Goal: Task Accomplishment & Management: Complete application form

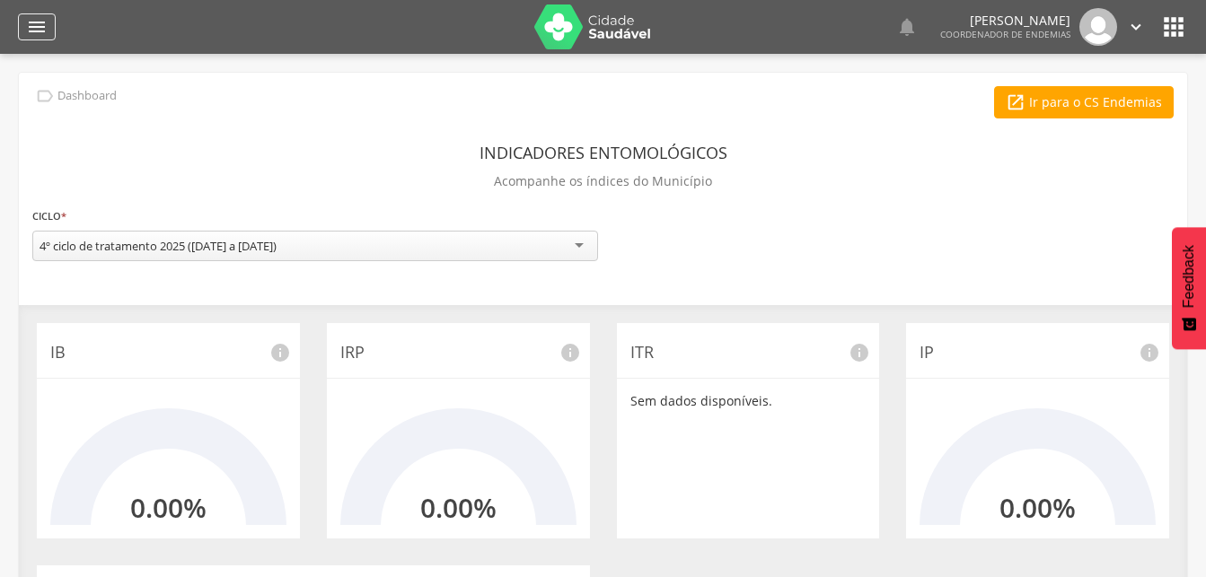
click at [37, 33] on icon "" at bounding box center [37, 27] width 22 height 22
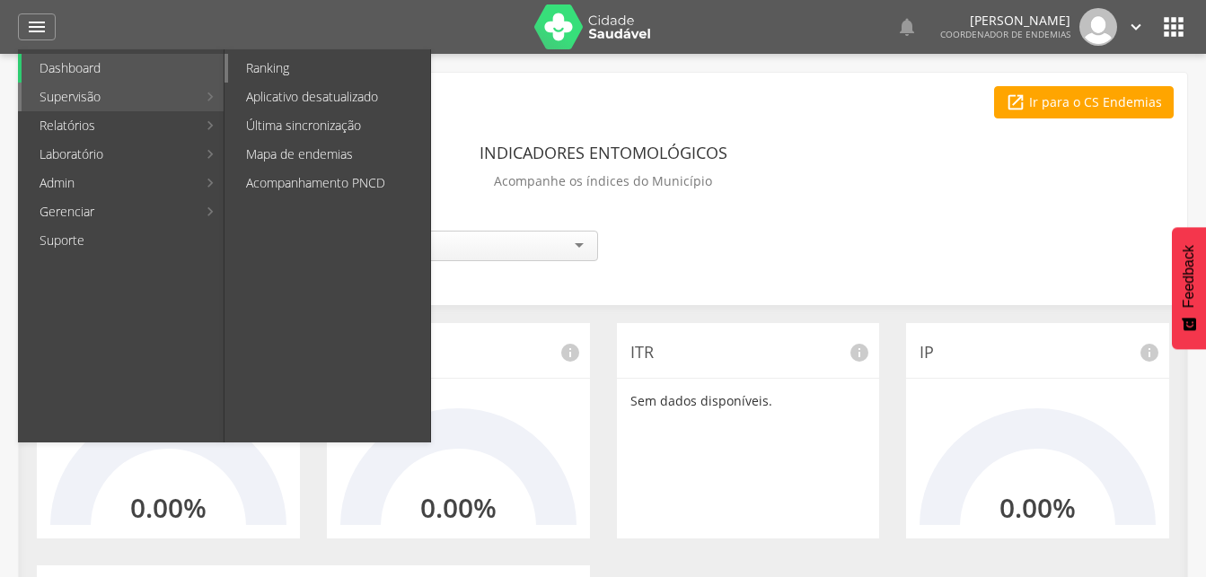
click at [260, 63] on link "Ranking" at bounding box center [329, 68] width 202 height 29
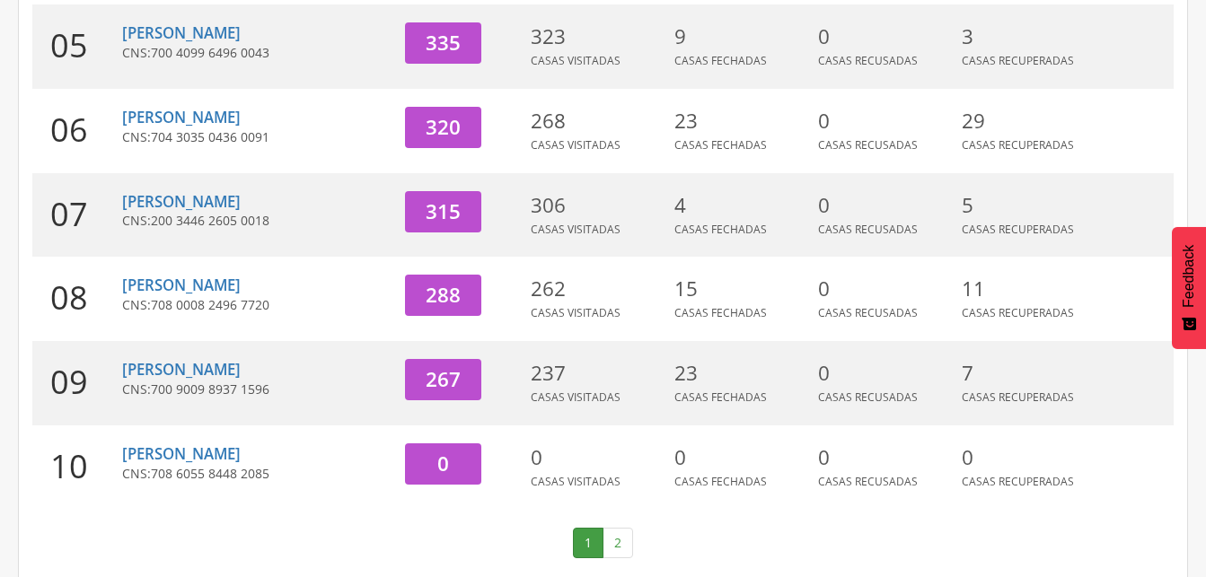
scroll to position [671, 0]
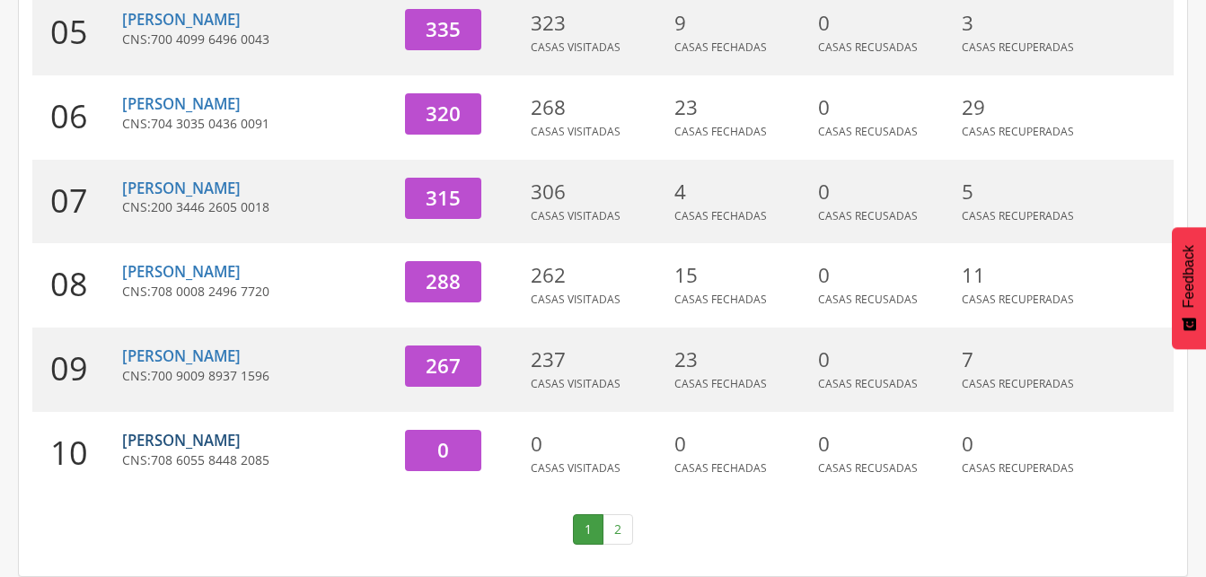
click at [202, 443] on link "[PERSON_NAME]" at bounding box center [181, 440] width 119 height 21
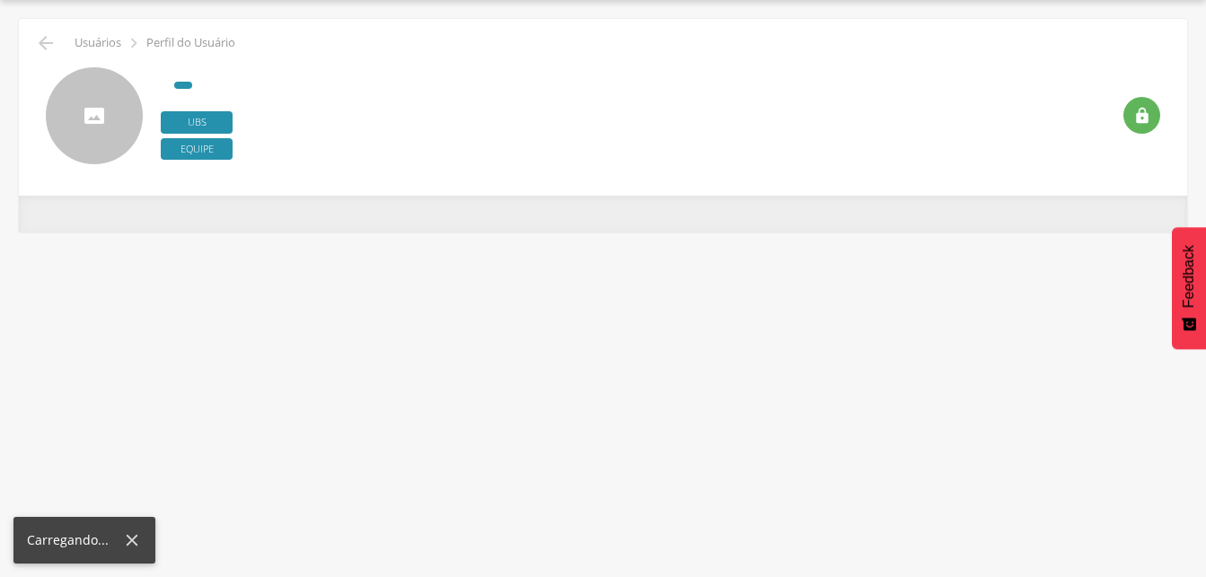
scroll to position [54, 0]
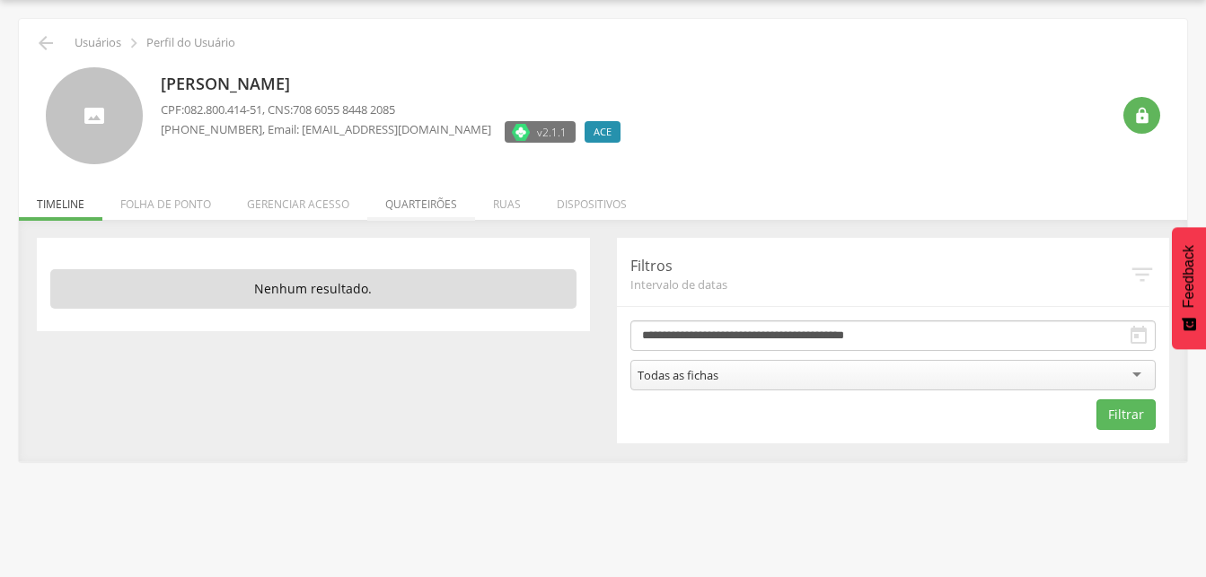
click at [435, 204] on li "Quarteirões" at bounding box center [421, 200] width 108 height 42
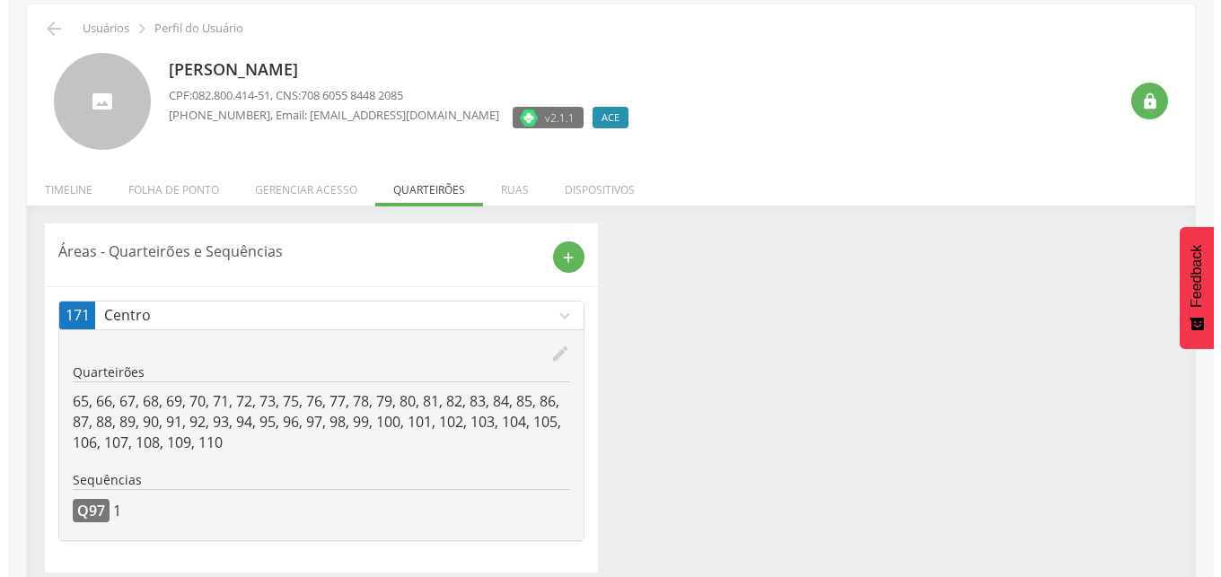
scroll to position [83, 0]
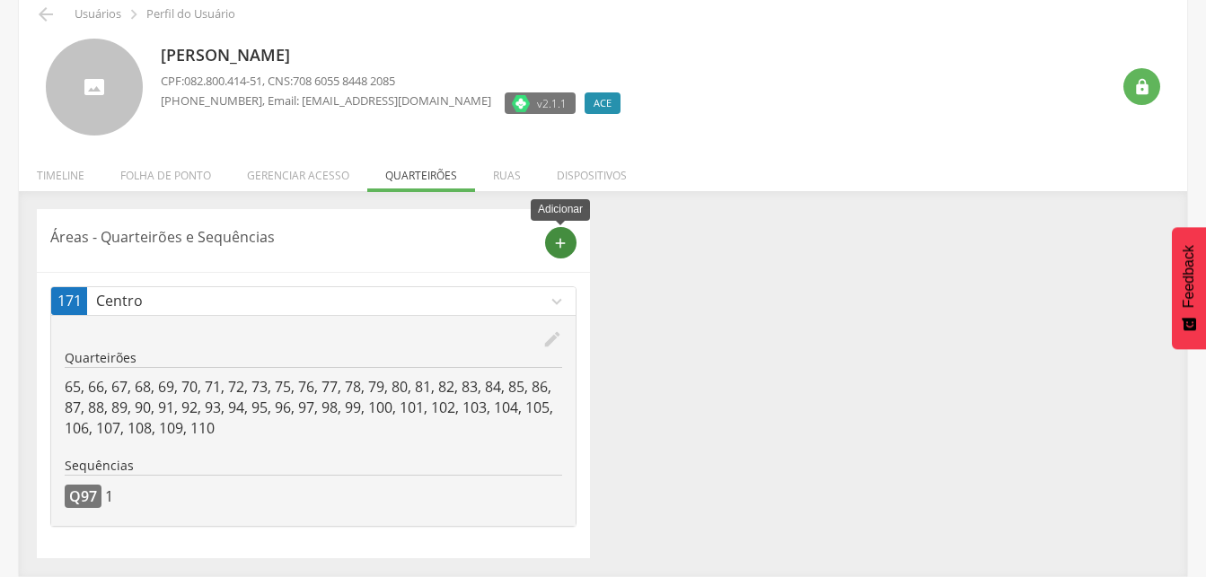
click at [560, 244] on icon "add" at bounding box center [560, 243] width 16 height 16
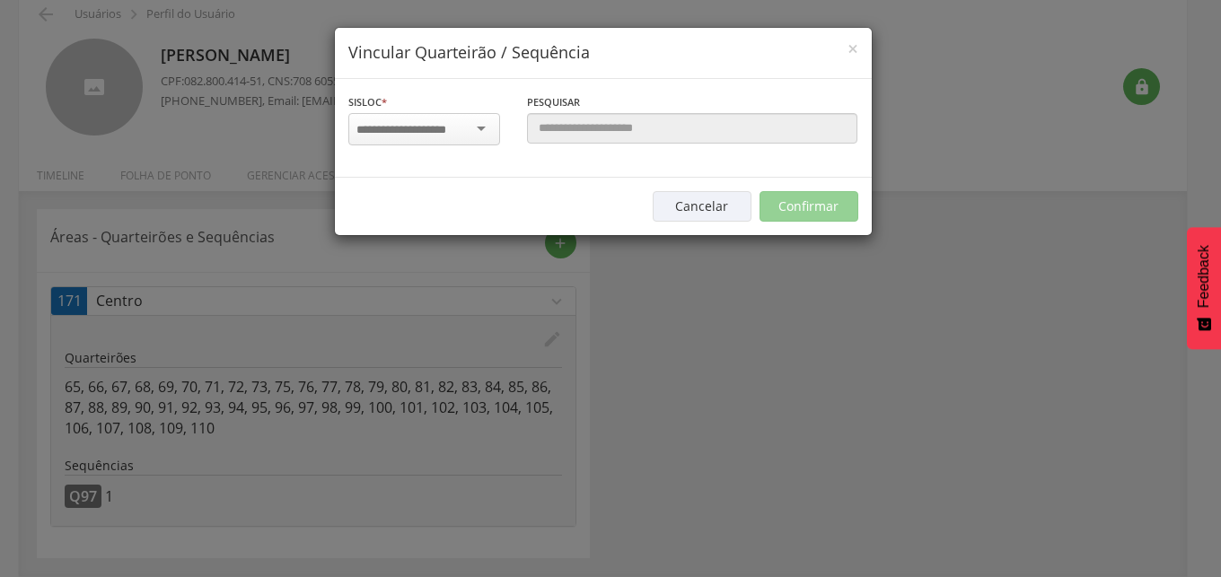
click at [463, 128] on input "select-one" at bounding box center [412, 130] width 113 height 16
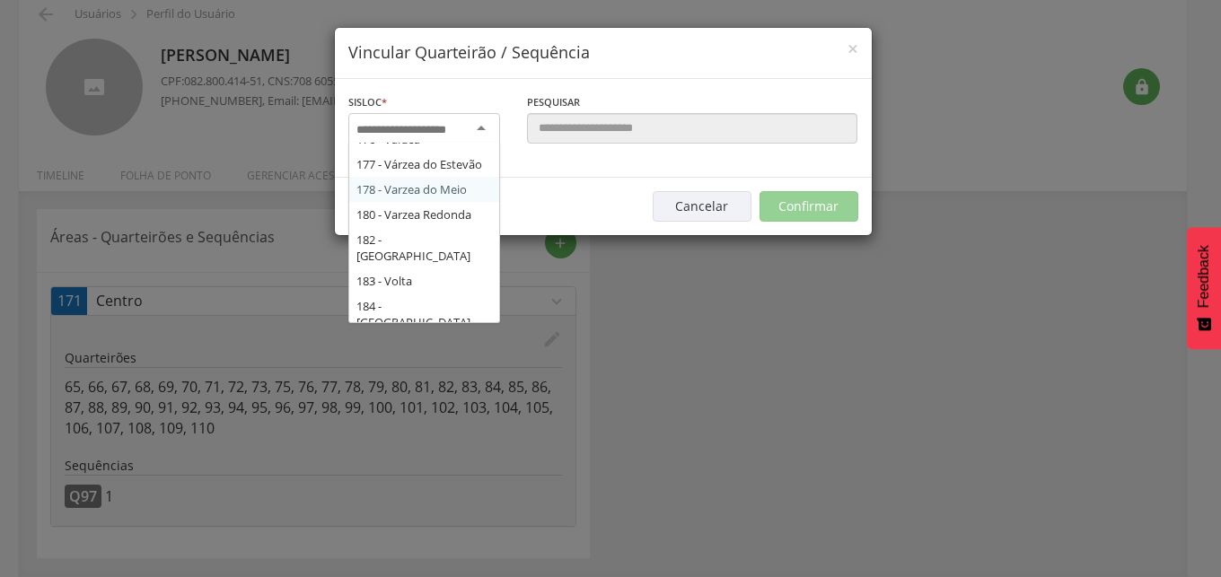
scroll to position [3884, 0]
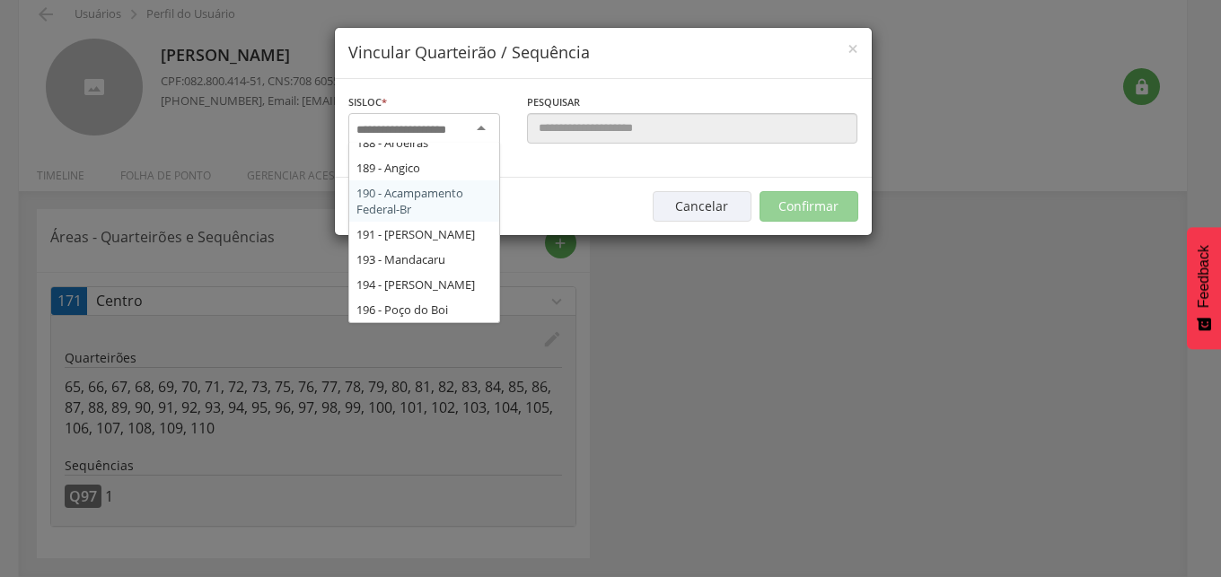
click at [387, 178] on div "Sisloc * 2 - Acampamento Federal 3 - [GEOGRAPHIC_DATA] 5 - Oiti 6 - Oiti II 7 -…" at bounding box center [603, 128] width 537 height 99
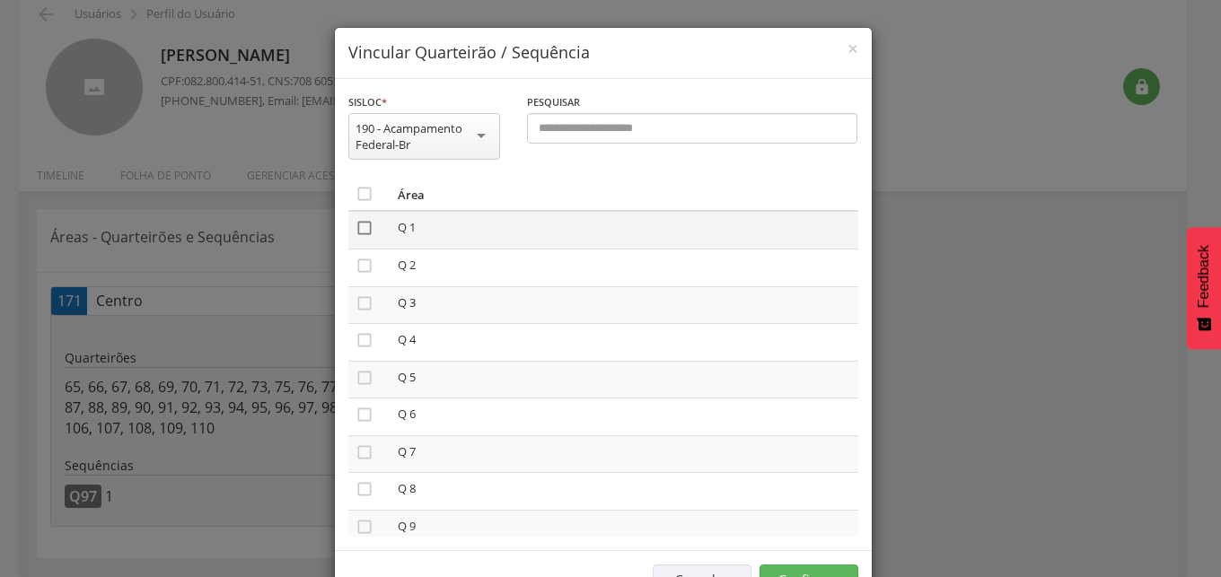
click at [356, 226] on icon "" at bounding box center [365, 228] width 18 height 18
click at [357, 301] on icon "" at bounding box center [365, 303] width 18 height 18
click at [356, 416] on icon "" at bounding box center [365, 415] width 18 height 18
click at [357, 412] on icon "" at bounding box center [365, 415] width 18 height 18
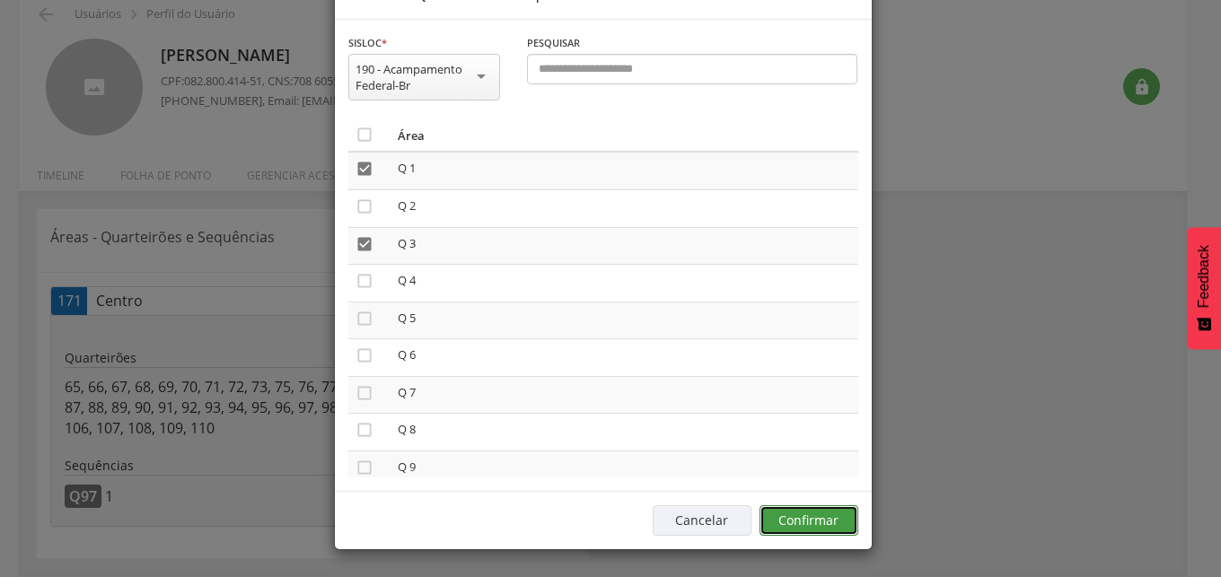
click at [812, 523] on button "Confirmar" at bounding box center [809, 520] width 99 height 31
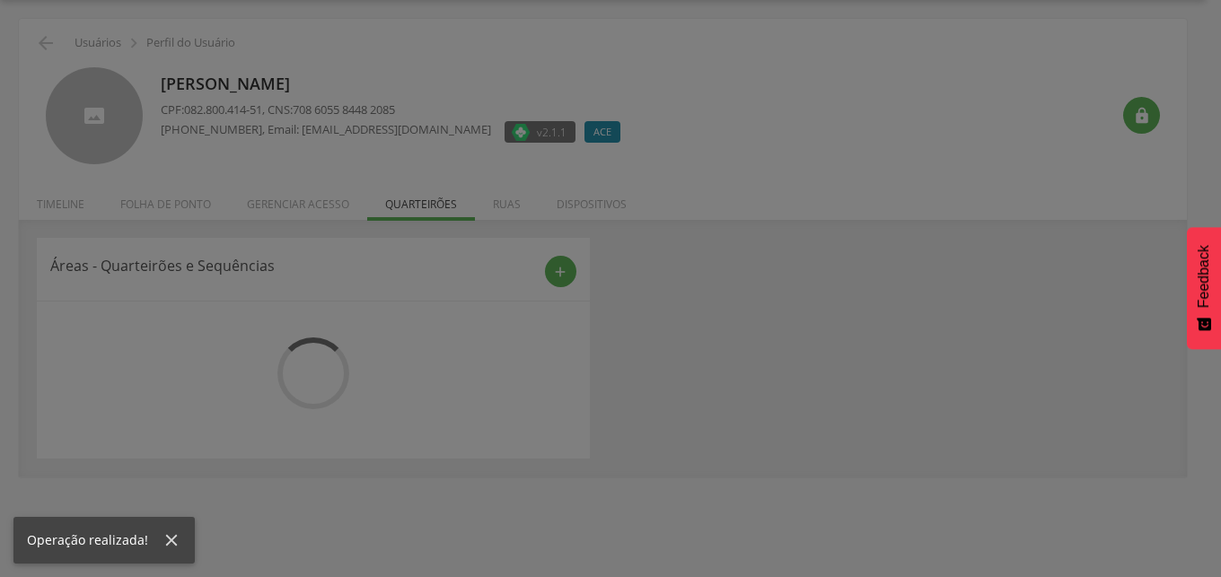
scroll to position [54, 0]
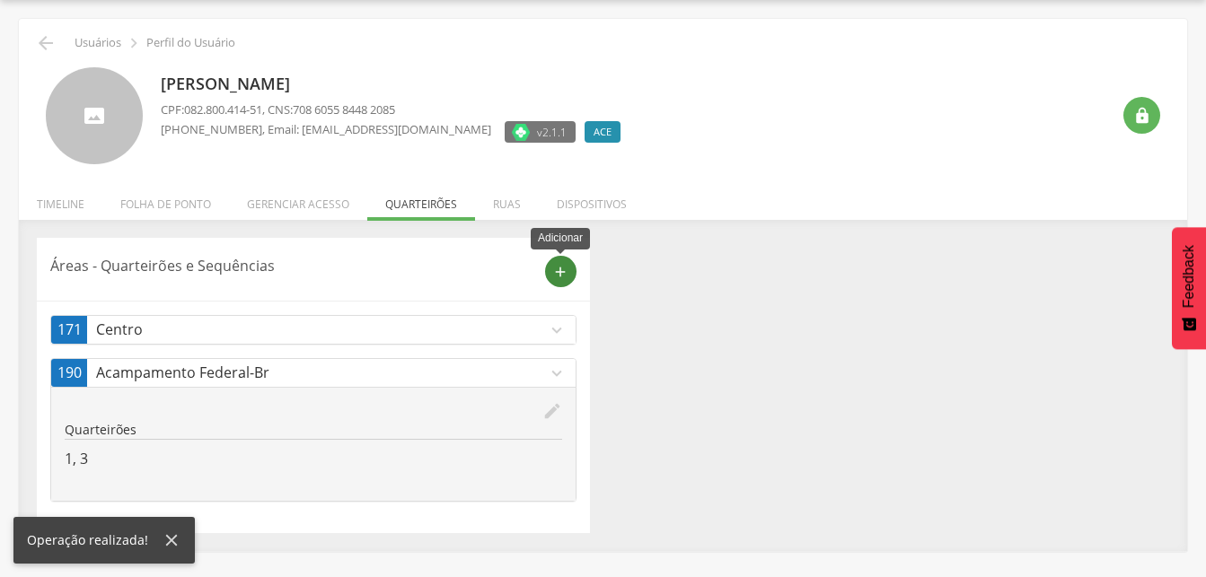
click at [566, 270] on icon "add" at bounding box center [560, 272] width 16 height 16
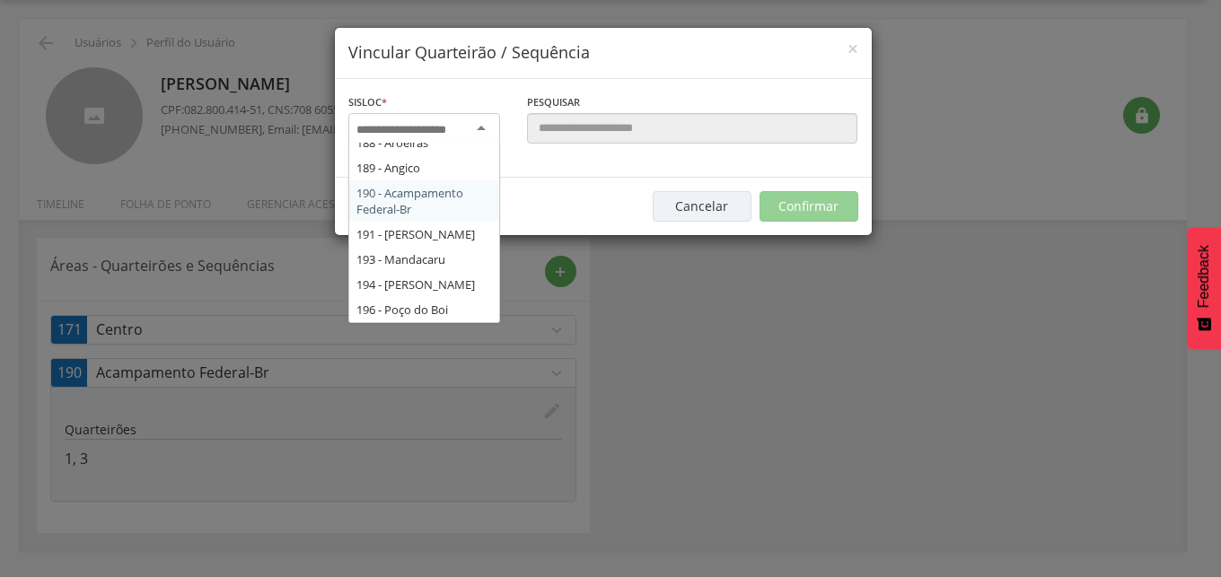
scroll to position [3884, 0]
click at [413, 131] on input "select-one" at bounding box center [412, 130] width 113 height 16
click at [382, 178] on div "Sisloc * 2 - Acampamento Federal 3 - [GEOGRAPHIC_DATA] 5 - Oiti 6 - Oiti II 7 -…" at bounding box center [603, 128] width 537 height 99
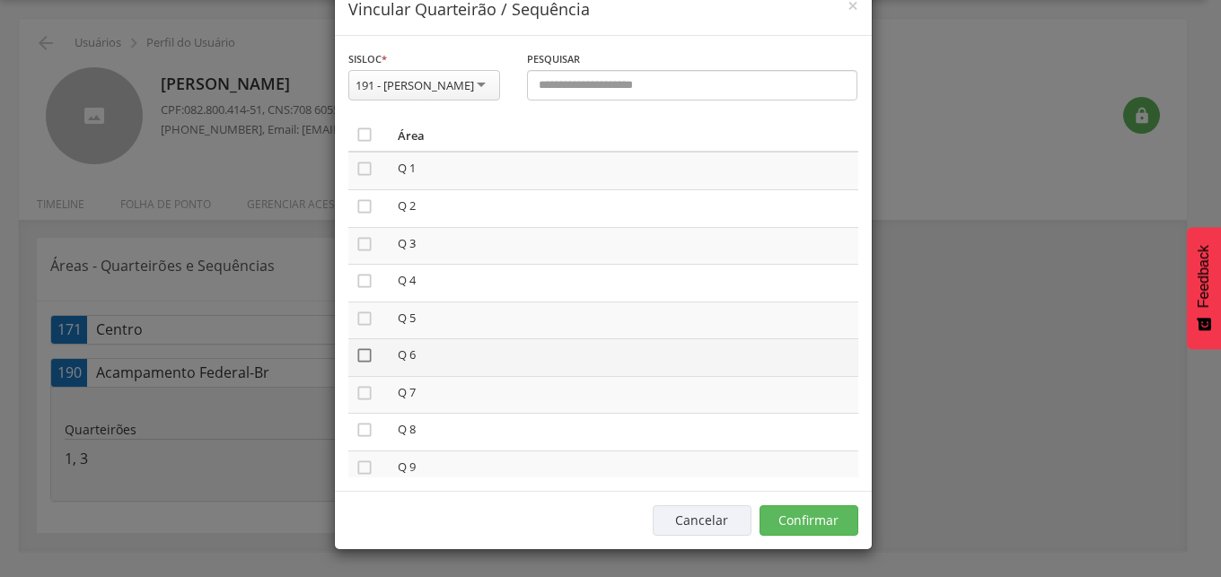
click at [356, 364] on icon "" at bounding box center [365, 356] width 18 height 18
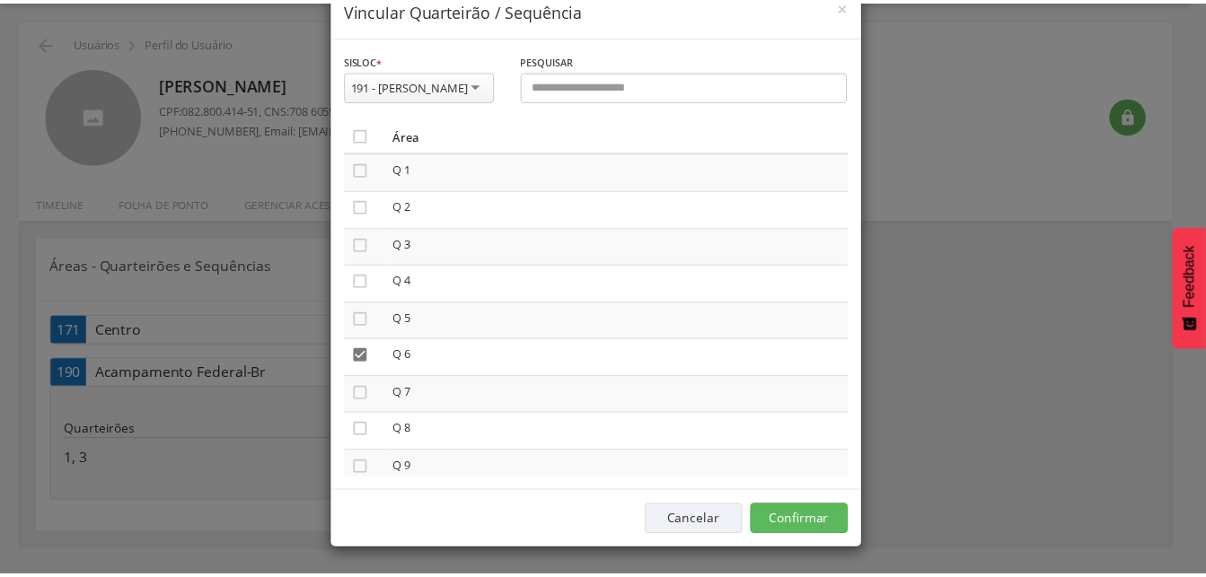
scroll to position [59, 0]
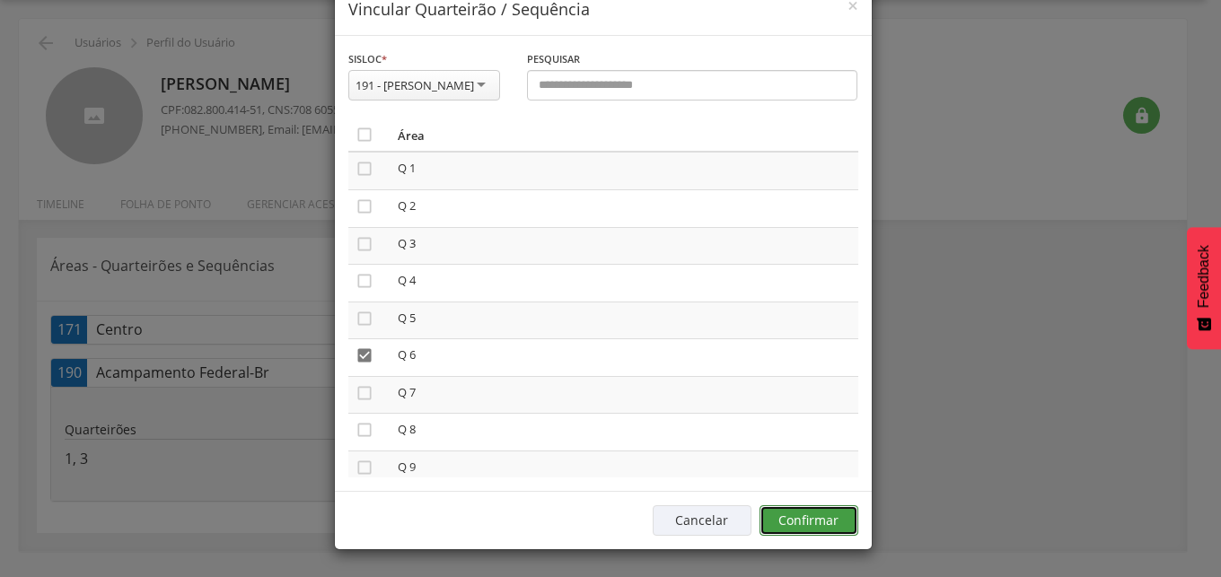
click at [817, 525] on button "Confirmar" at bounding box center [809, 520] width 99 height 31
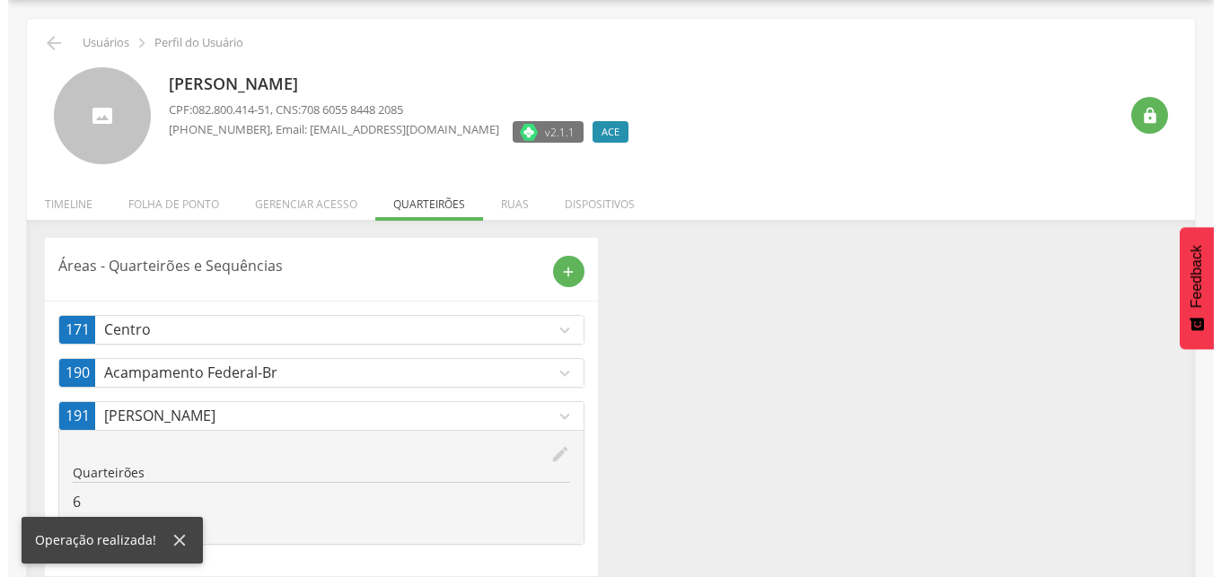
scroll to position [72, 0]
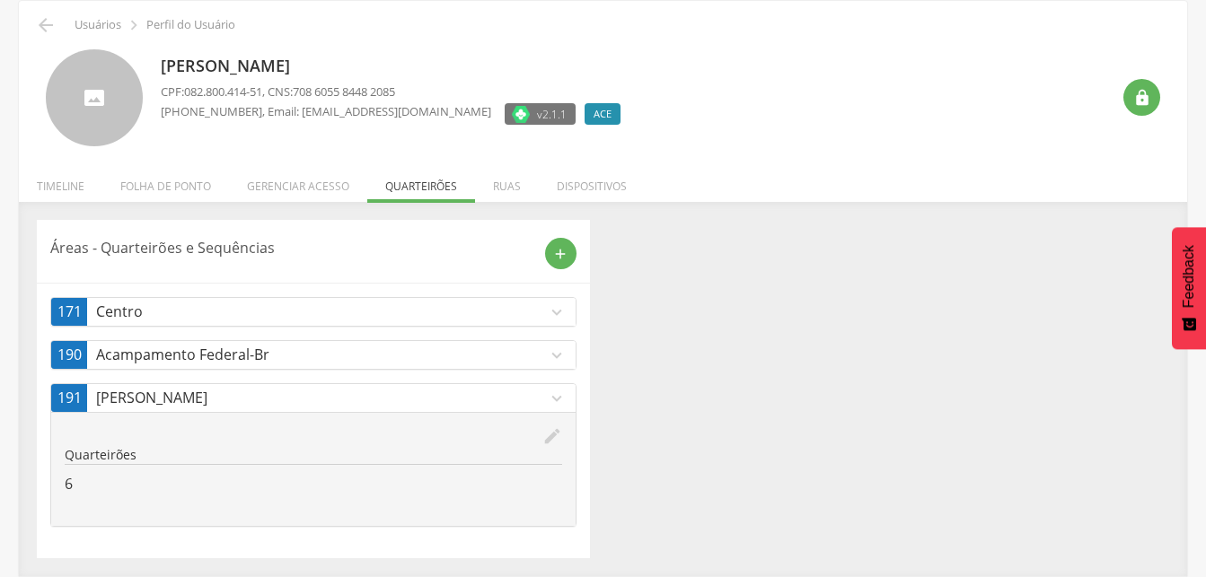
click at [560, 358] on icon "expand_more" at bounding box center [557, 356] width 20 height 20
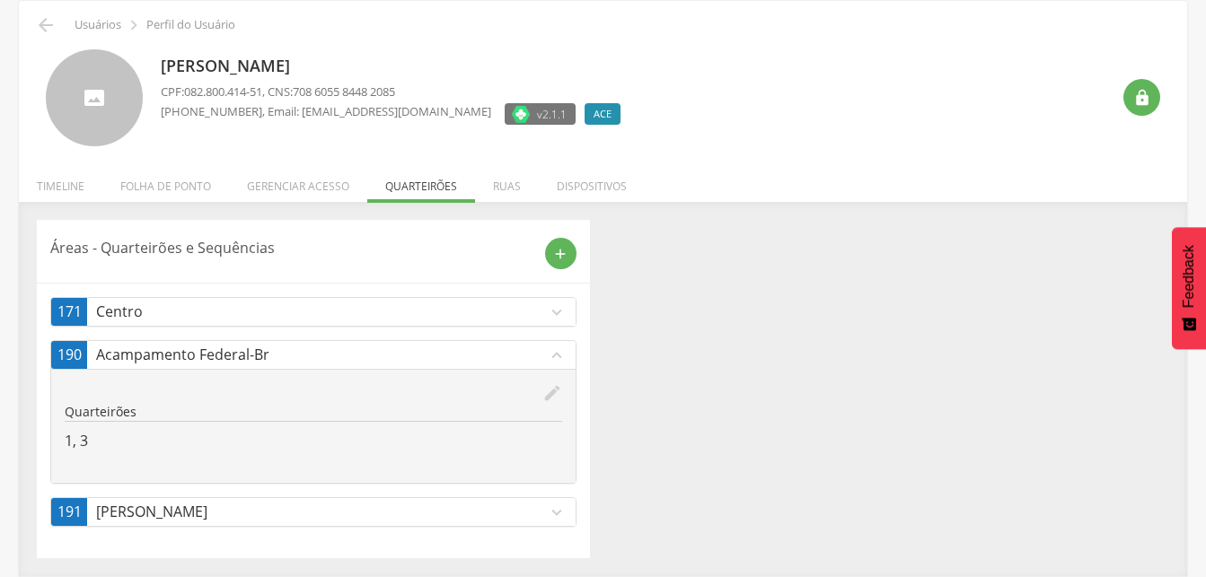
click at [560, 358] on icon "expand_less" at bounding box center [557, 356] width 20 height 20
click at [770, 400] on div "Áreas - Quarteirões e Sequências add 171 Centro expand_more edit Quarteirões 65…" at bounding box center [602, 389] width 1159 height 338
click at [953, 330] on div "Áreas - Quarteirões e Sequências add 171 Centro expand_more edit Quarteirões 65…" at bounding box center [602, 389] width 1159 height 338
click at [557, 514] on icon "expand_more" at bounding box center [557, 513] width 20 height 20
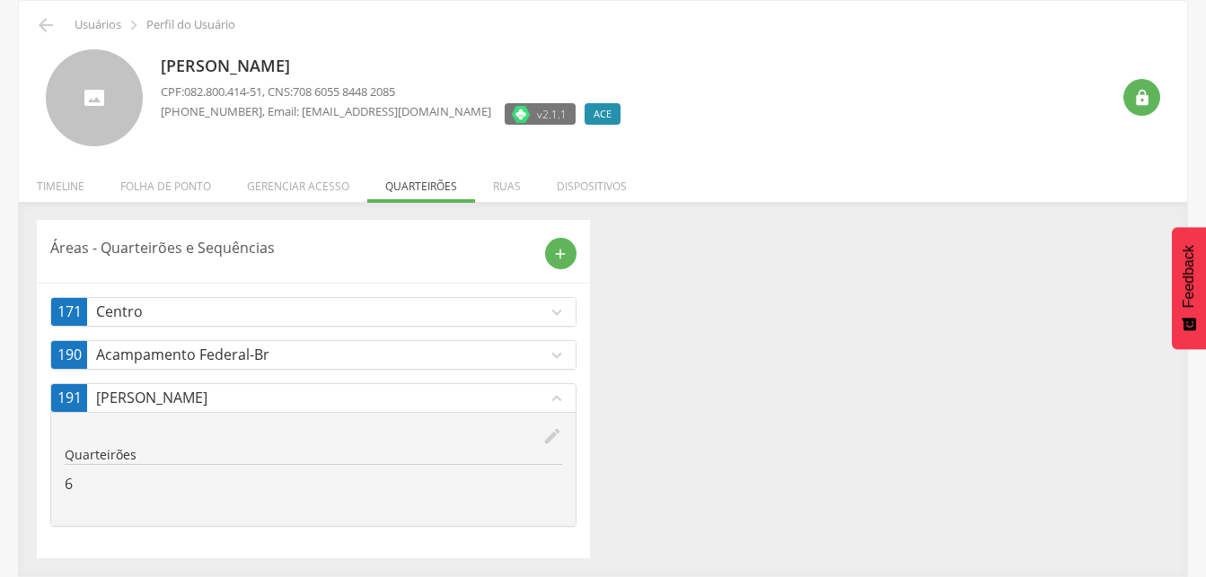
click at [644, 504] on div "Áreas - Quarteirões e Sequências add 171 Centro expand_more edit Quarteirões 65…" at bounding box center [602, 389] width 1159 height 338
click at [557, 258] on icon "add" at bounding box center [560, 254] width 16 height 16
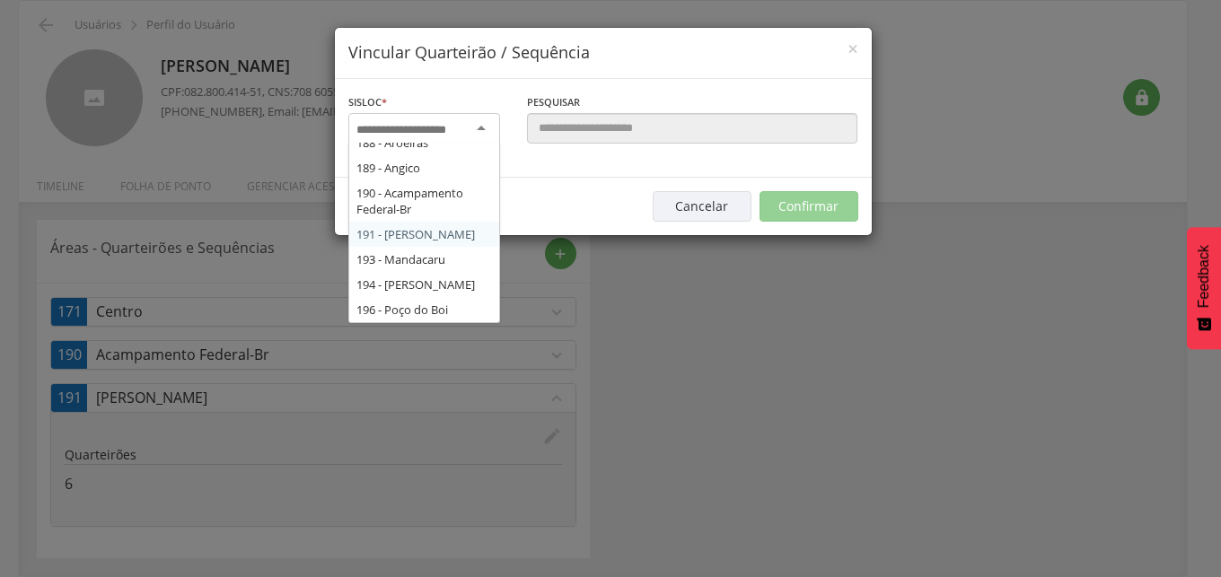
scroll to position [3884, 0]
click at [381, 132] on input "select-one" at bounding box center [412, 130] width 113 height 16
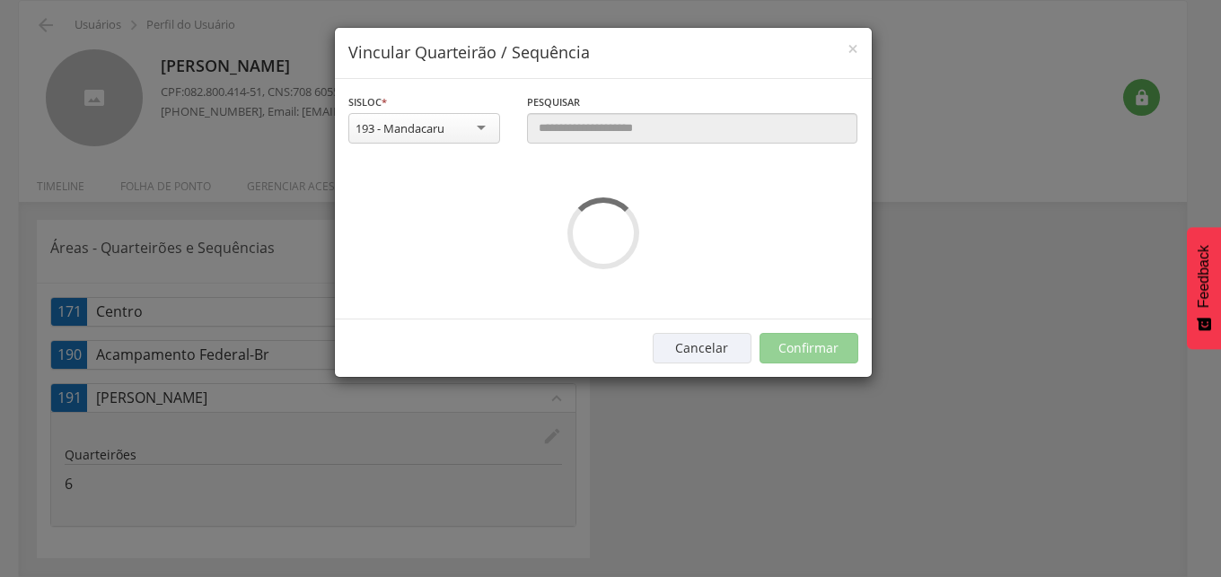
click at [387, 261] on div "**********" at bounding box center [603, 199] width 537 height 241
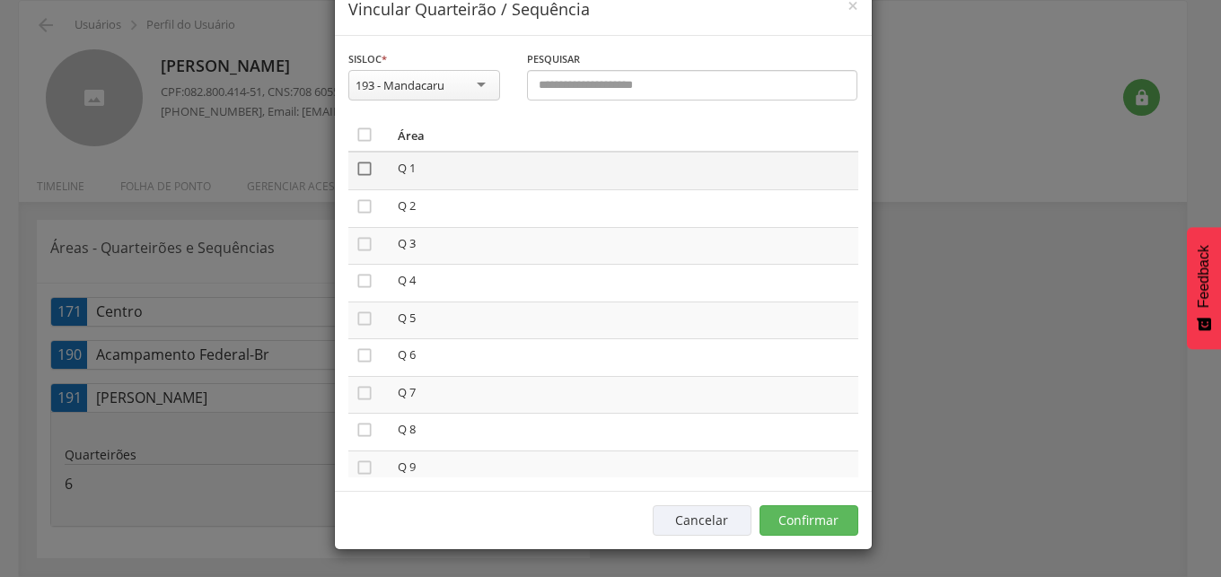
click at [356, 178] on icon "" at bounding box center [365, 169] width 18 height 18
click at [804, 536] on button "Confirmar" at bounding box center [809, 520] width 99 height 31
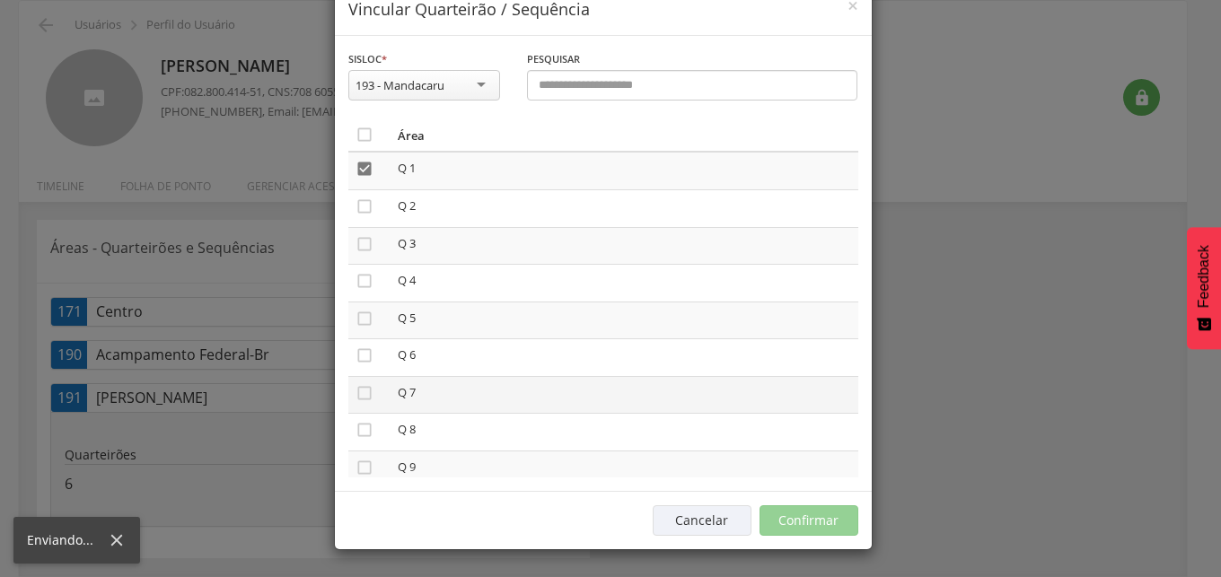
scroll to position [54, 0]
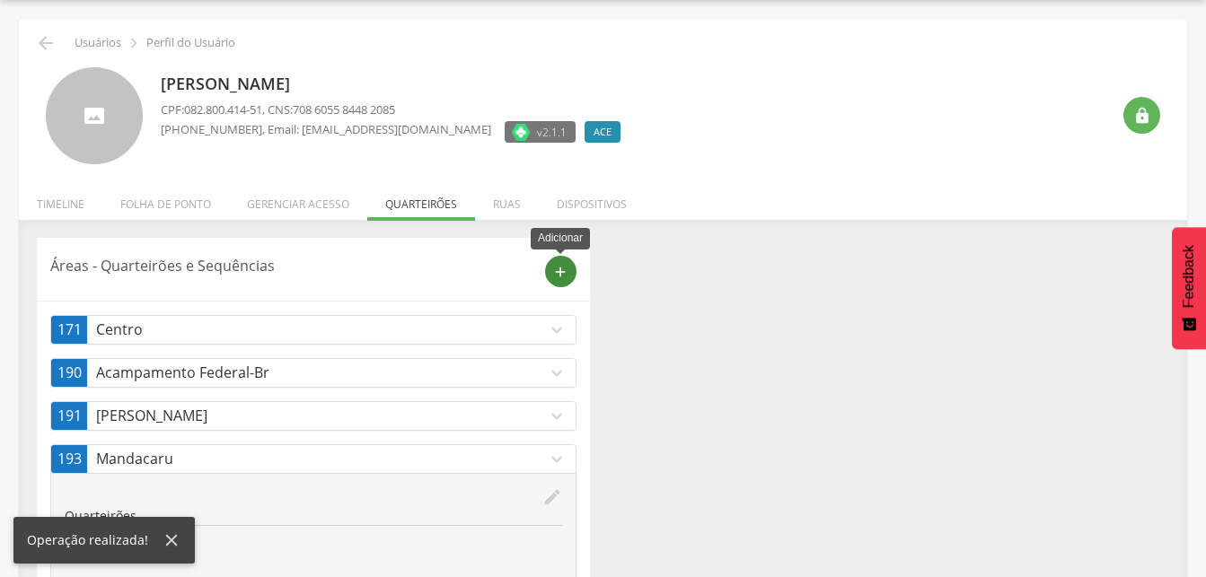
click at [568, 268] on div "add" at bounding box center [560, 271] width 31 height 31
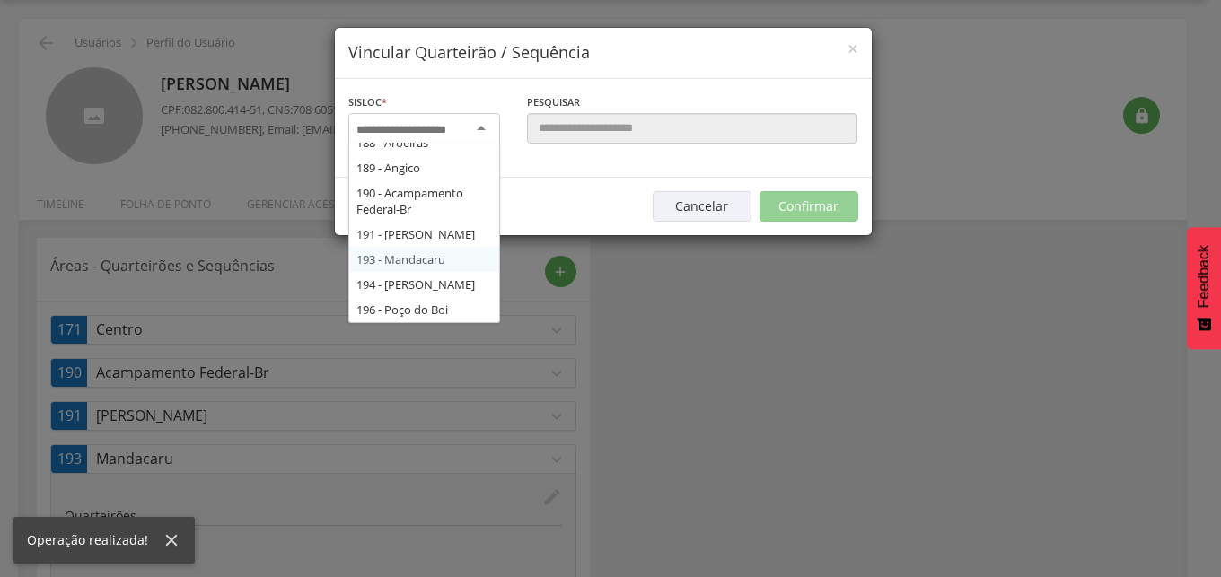
scroll to position [3884, 0]
click at [454, 128] on input "select-one" at bounding box center [412, 130] width 113 height 16
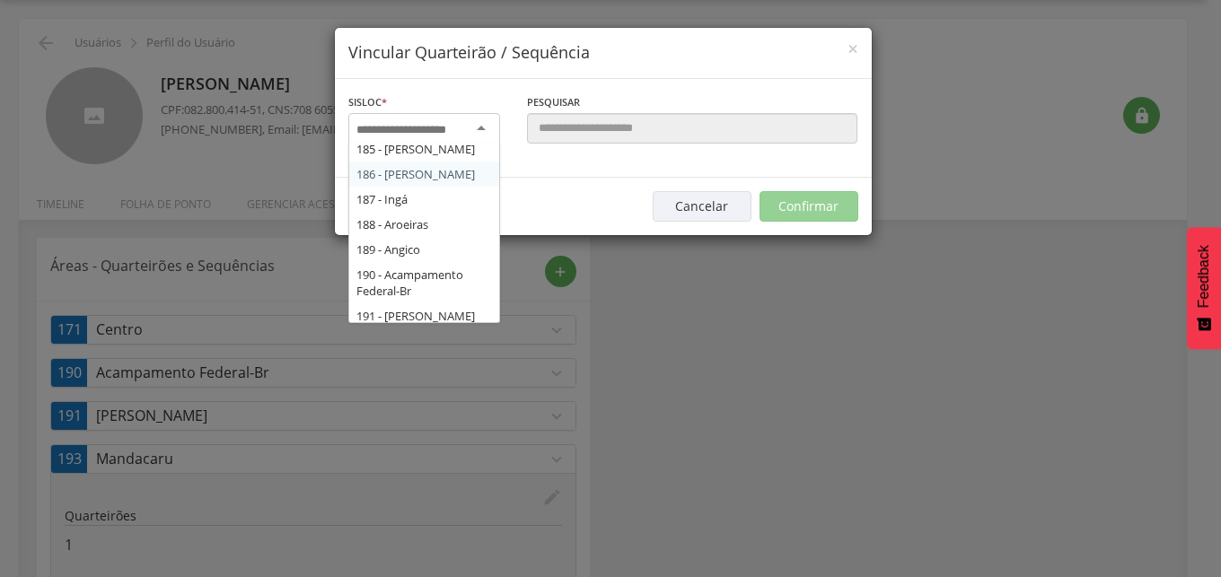
scroll to position [3787, 0]
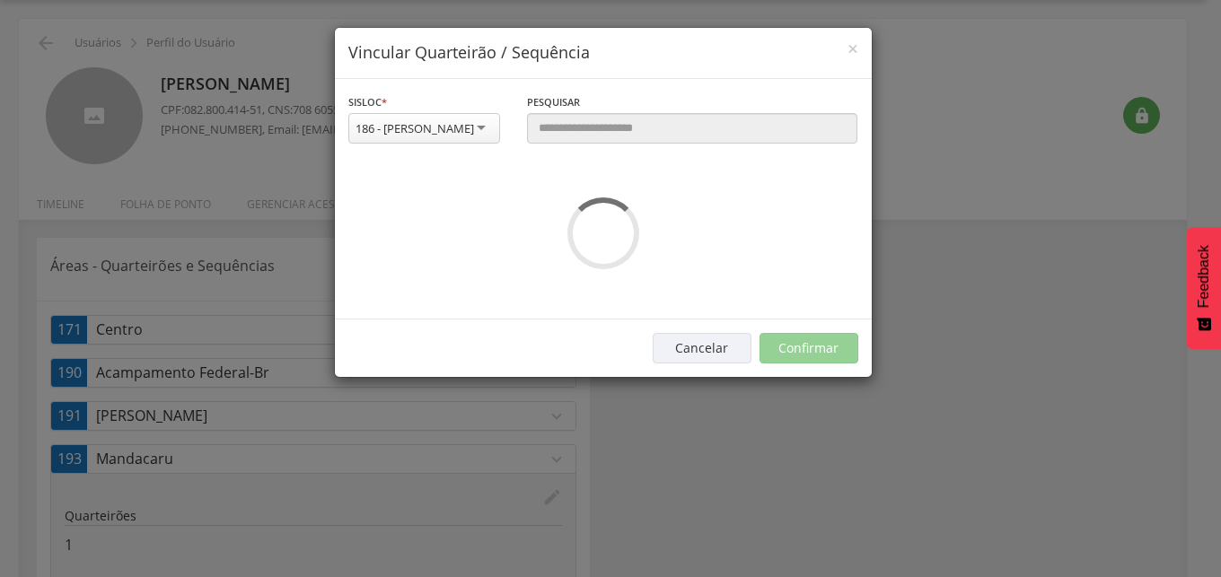
click at [390, 162] on div "**********" at bounding box center [424, 127] width 179 height 70
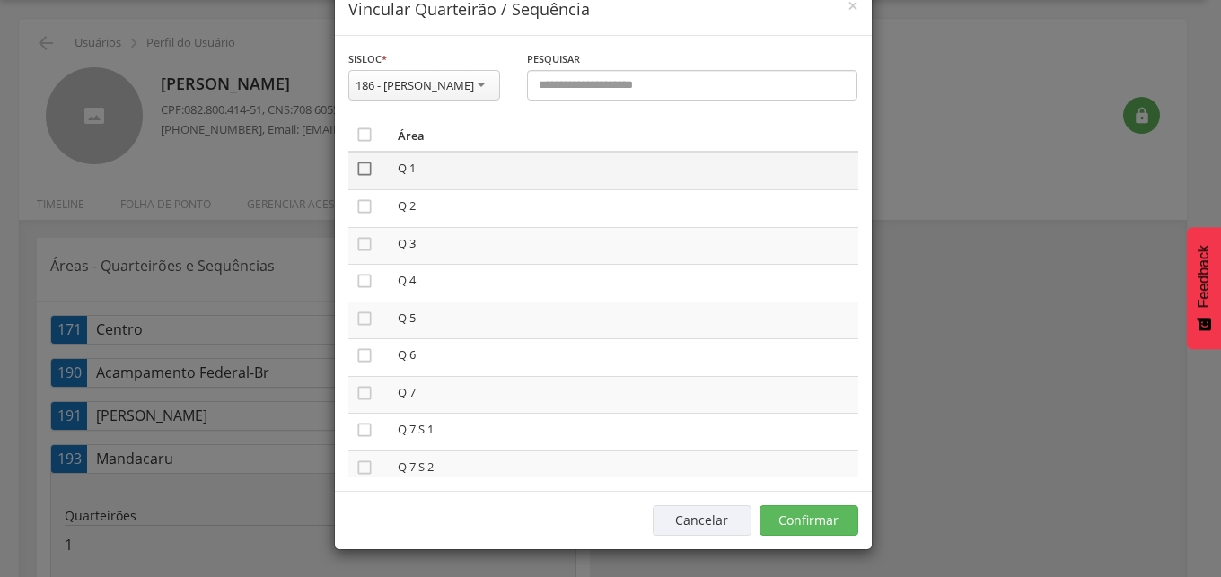
click at [356, 178] on icon "" at bounding box center [365, 169] width 18 height 18
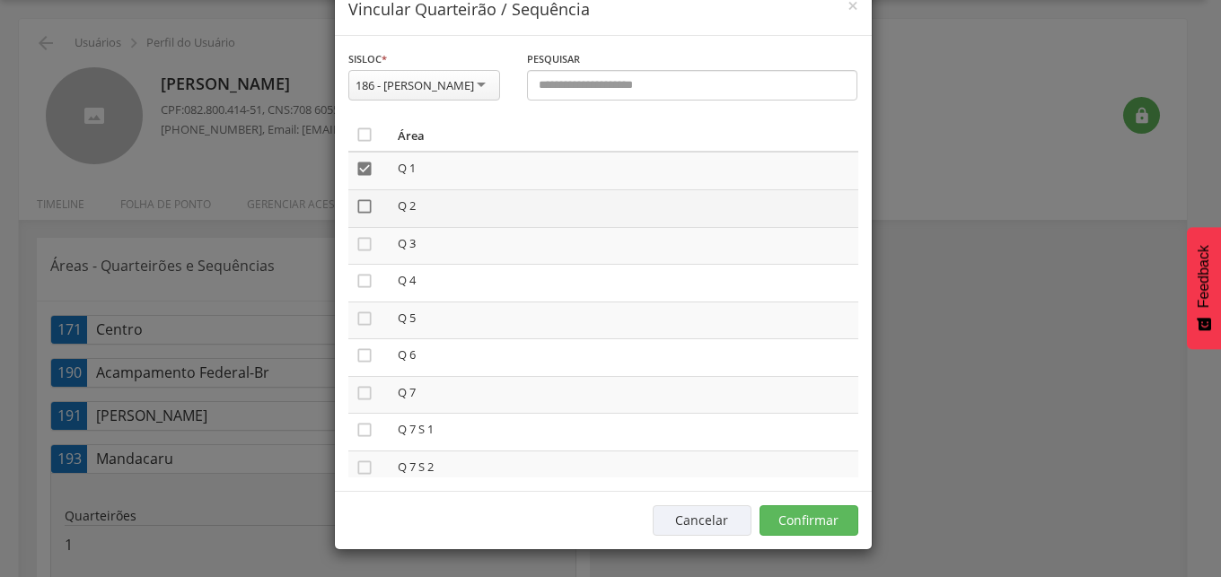
click at [356, 215] on icon "" at bounding box center [365, 207] width 18 height 18
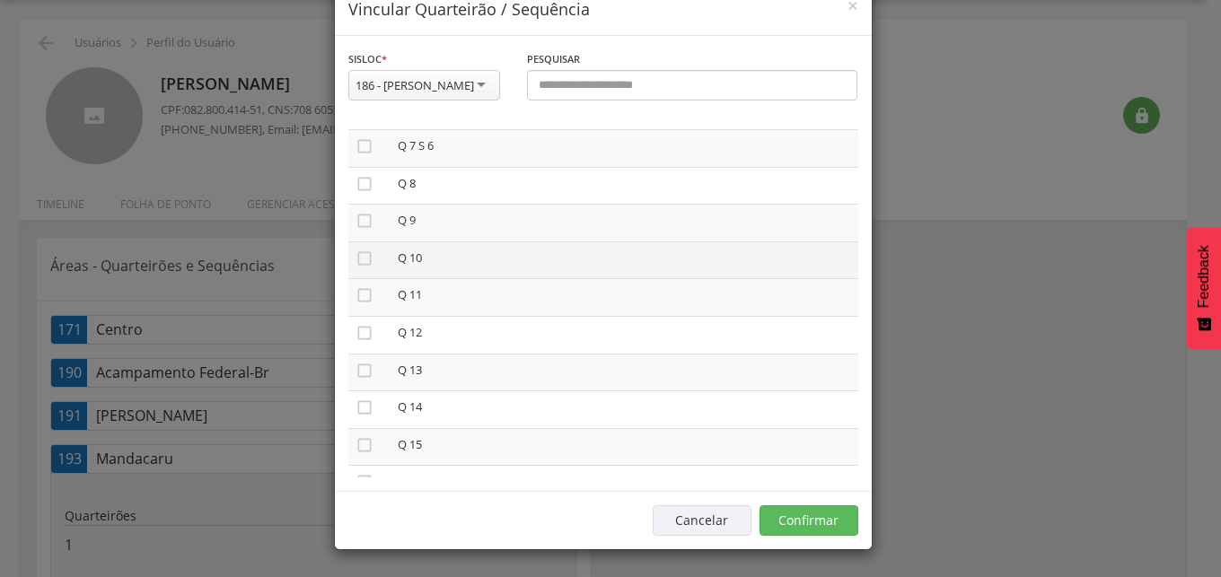
scroll to position [512, 0]
click at [361, 450] on icon "" at bounding box center [365, 441] width 18 height 18
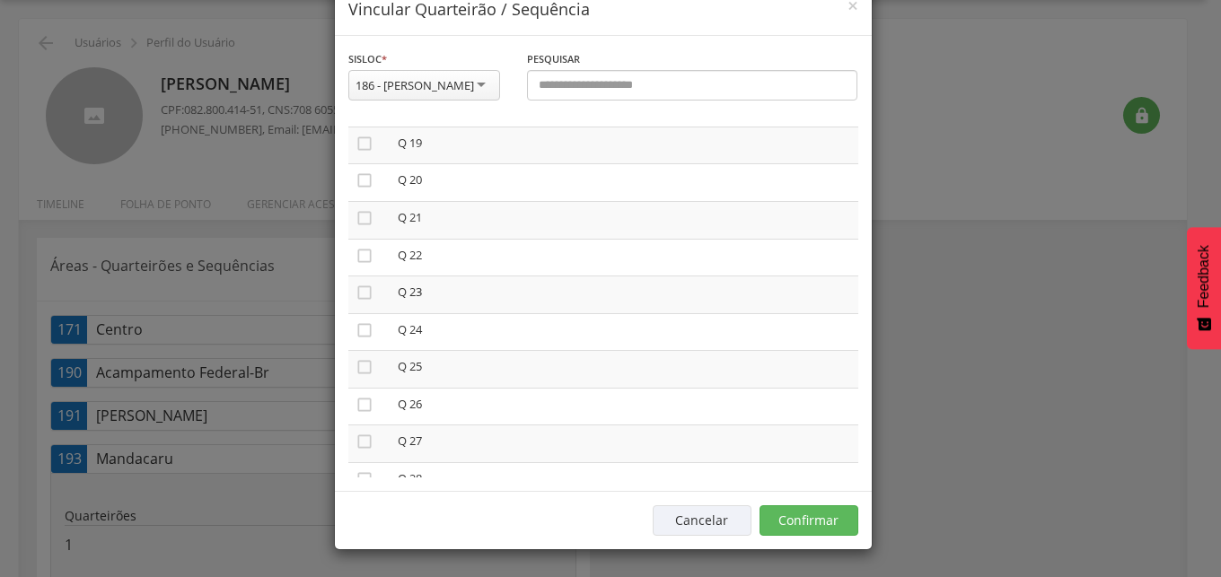
scroll to position [1126, 0]
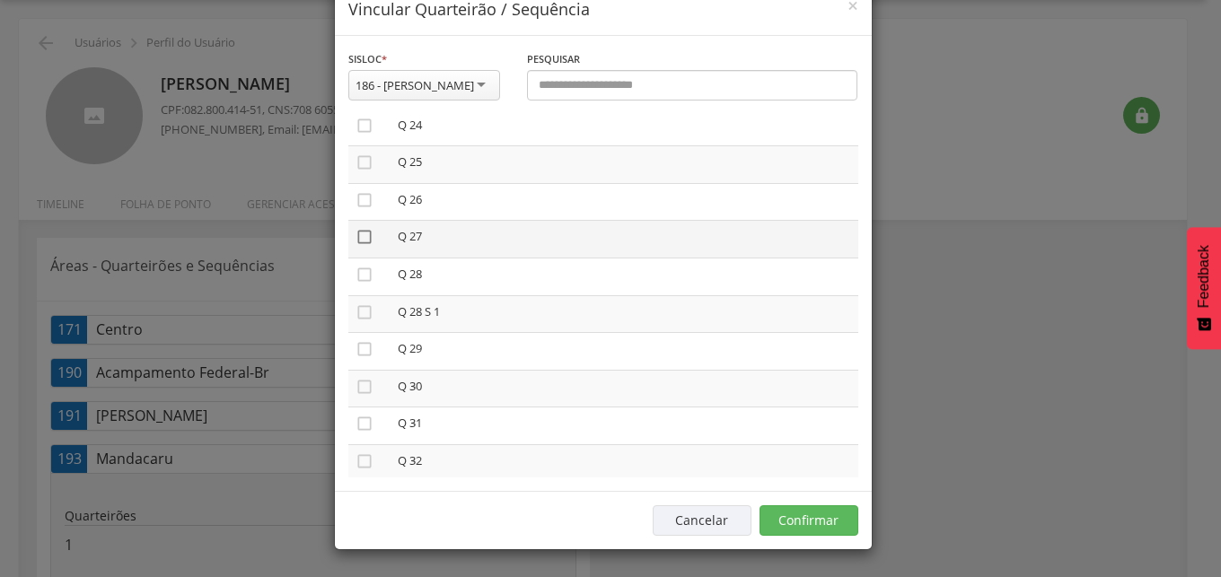
click at [359, 246] on icon "" at bounding box center [365, 237] width 18 height 18
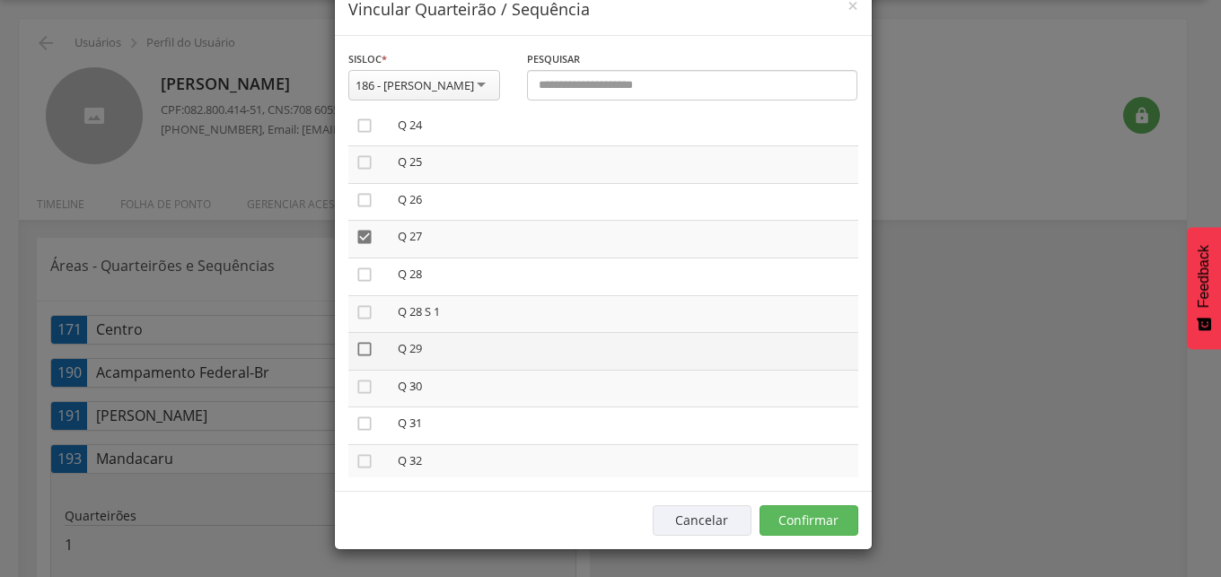
click at [356, 358] on icon "" at bounding box center [365, 349] width 18 height 18
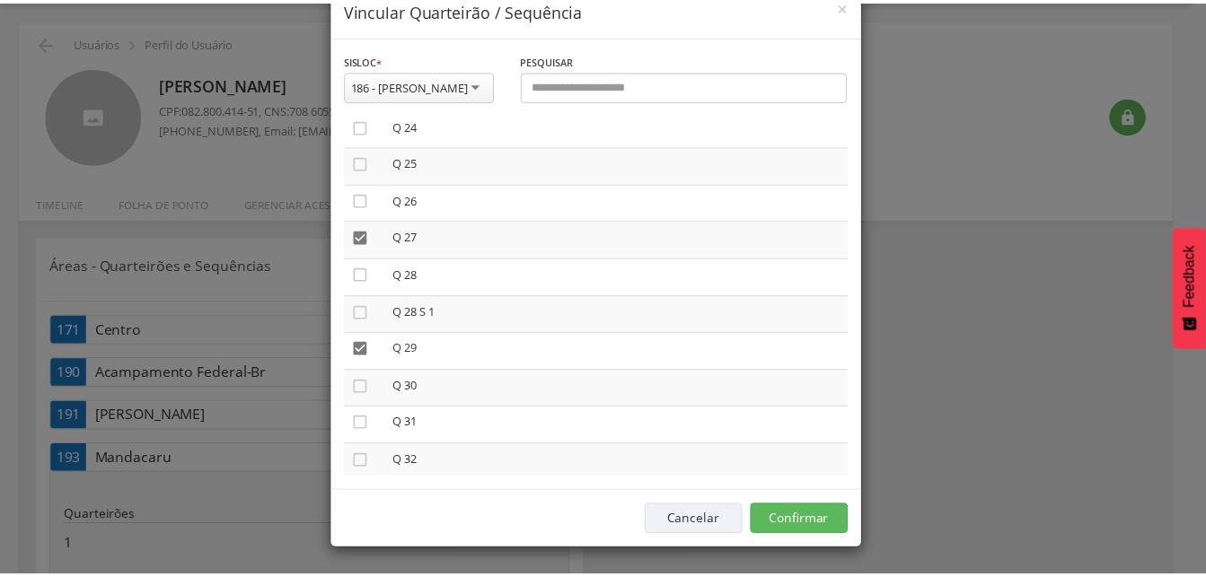
scroll to position [59, 0]
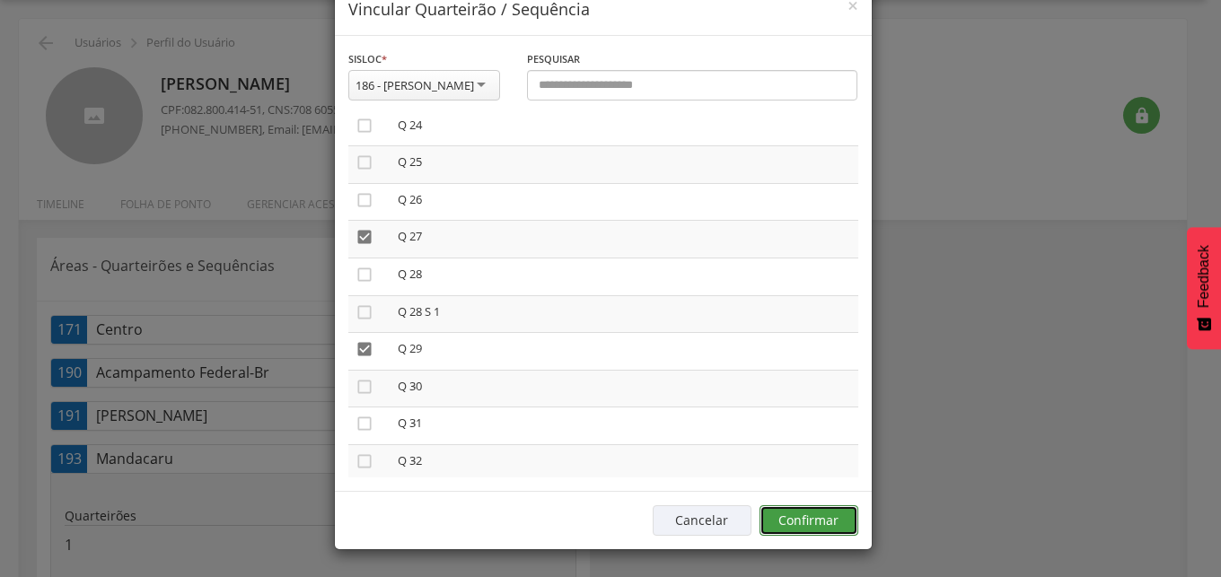
click at [825, 515] on button "Confirmar" at bounding box center [809, 520] width 99 height 31
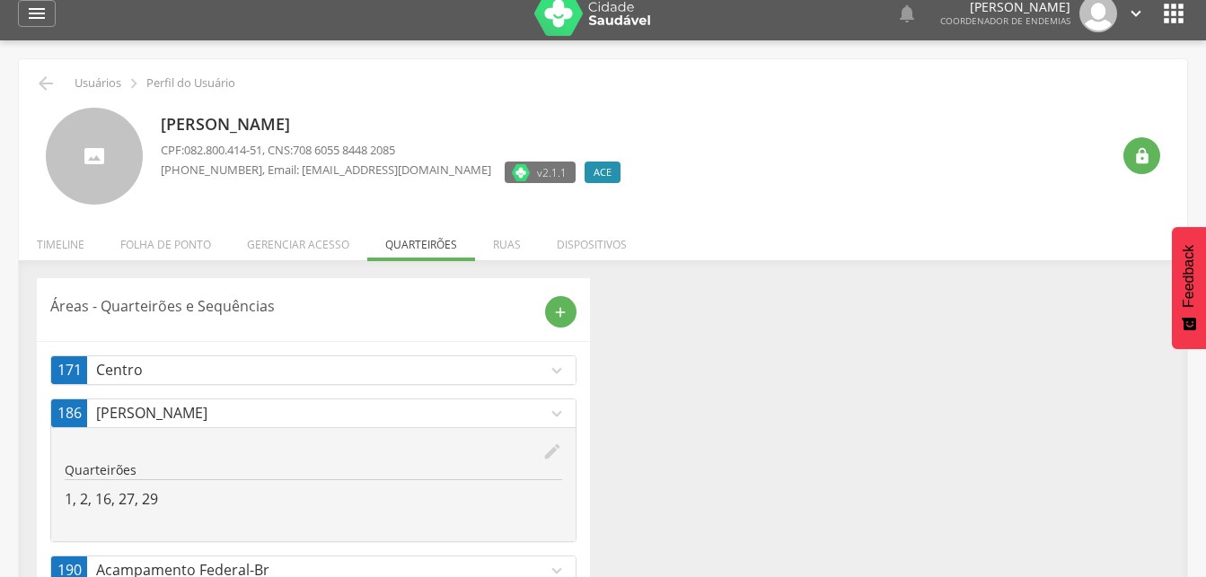
scroll to position [0, 0]
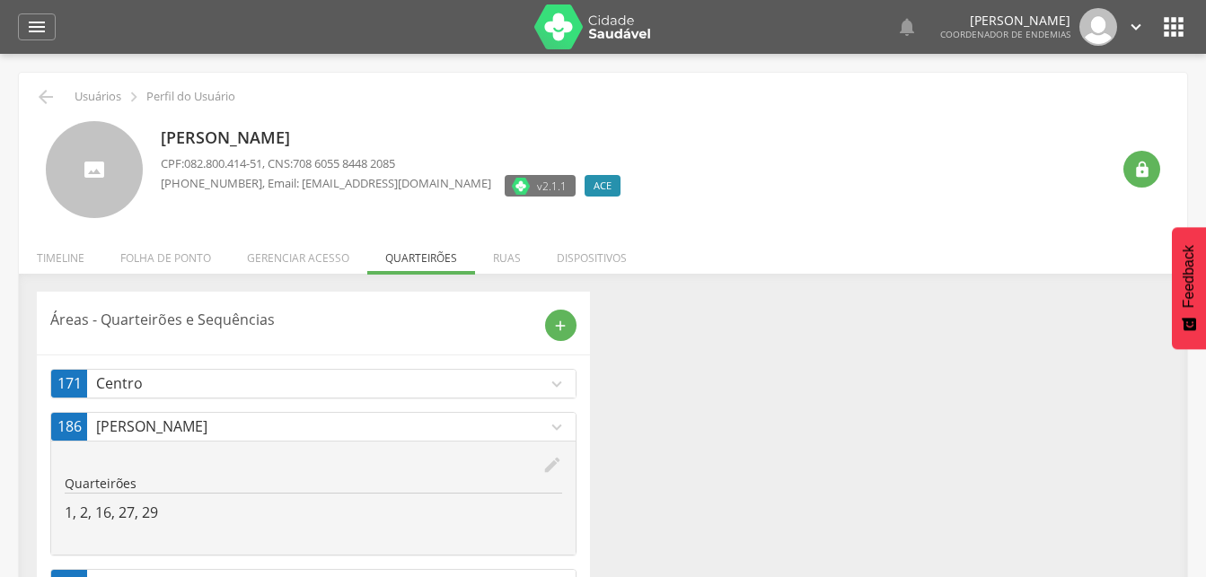
click at [825, 444] on div "Áreas - Quarteirões e Sequências add 171 Centro expand_more edit Quarteirões 65…" at bounding box center [602, 504] width 1159 height 425
click at [45, 95] on icon "" at bounding box center [46, 97] width 22 height 22
